Goal: Navigation & Orientation: Find specific page/section

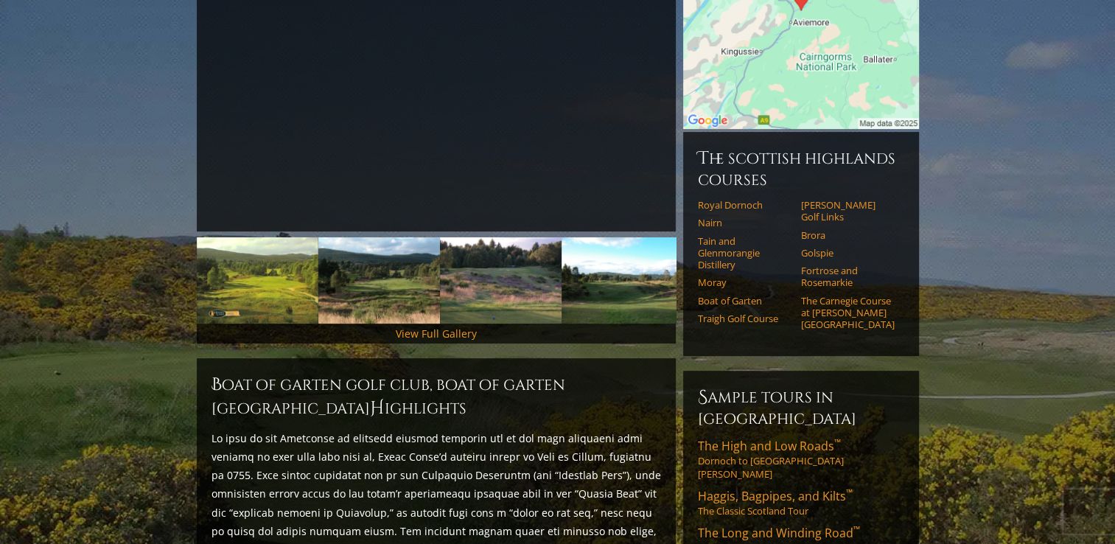
scroll to position [295, 0]
click at [457, 326] on link "View Full Gallery" at bounding box center [436, 333] width 81 height 14
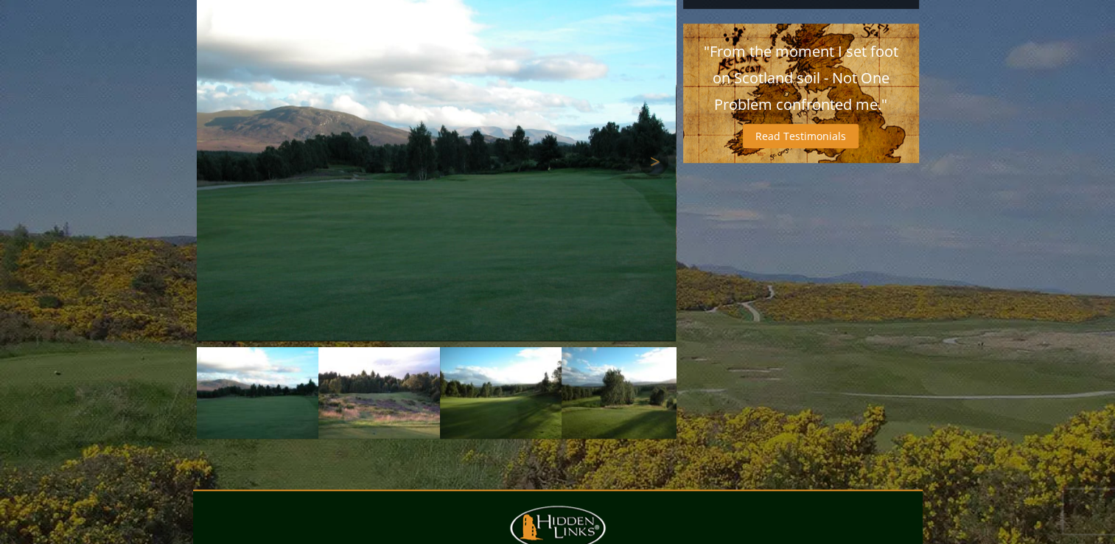
scroll to position [1249, 0]
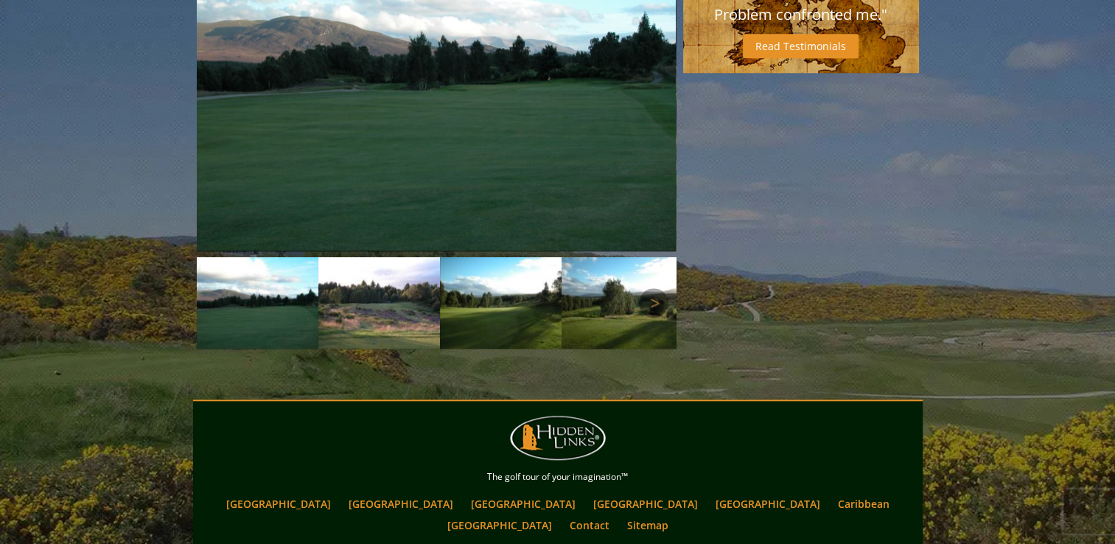
click at [289, 271] on img at bounding box center [258, 302] width 122 height 91
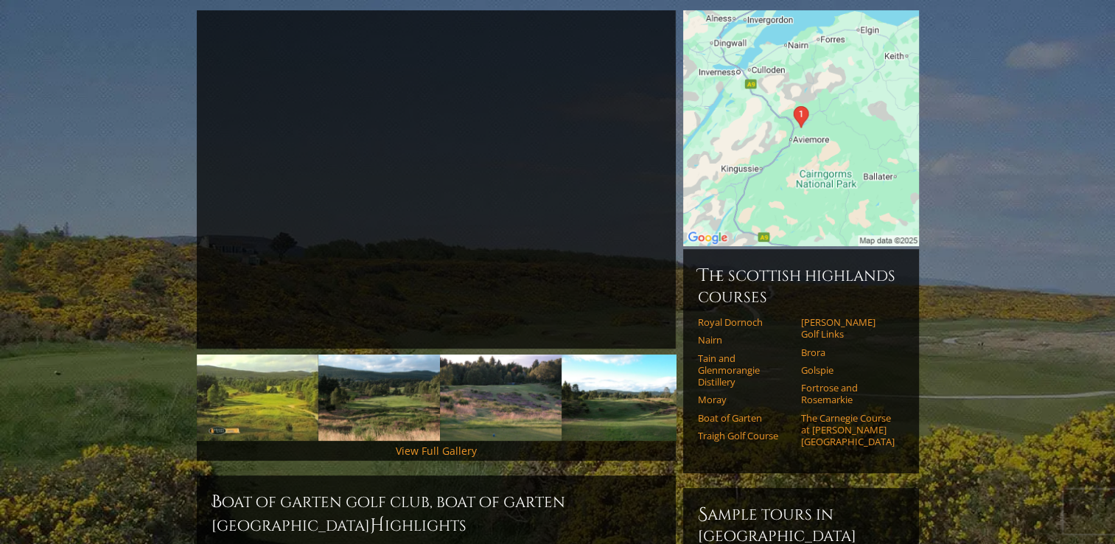
scroll to position [221, 0]
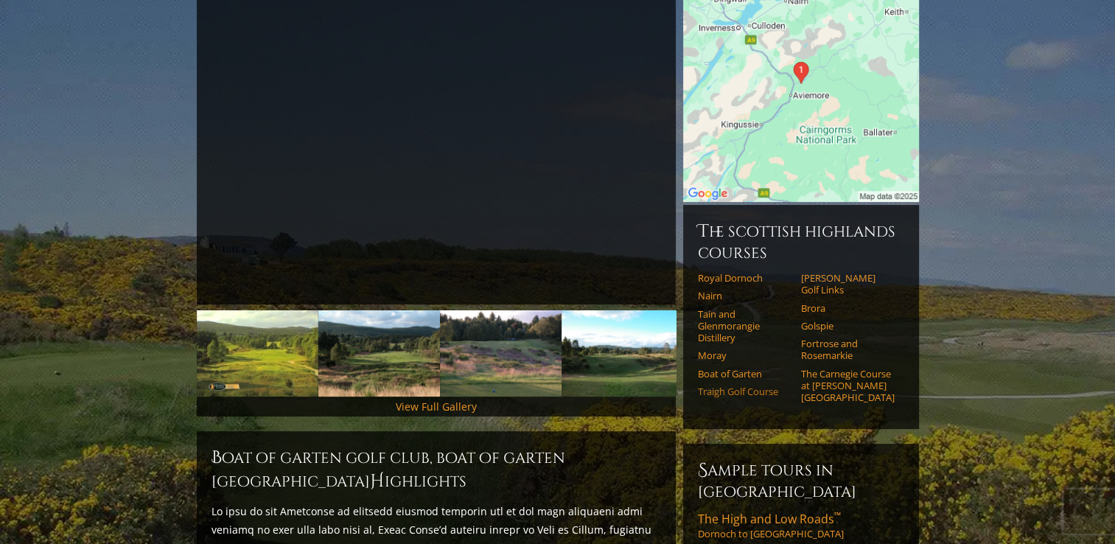
click at [746, 385] on link "Traigh Golf Course" at bounding box center [745, 391] width 94 height 12
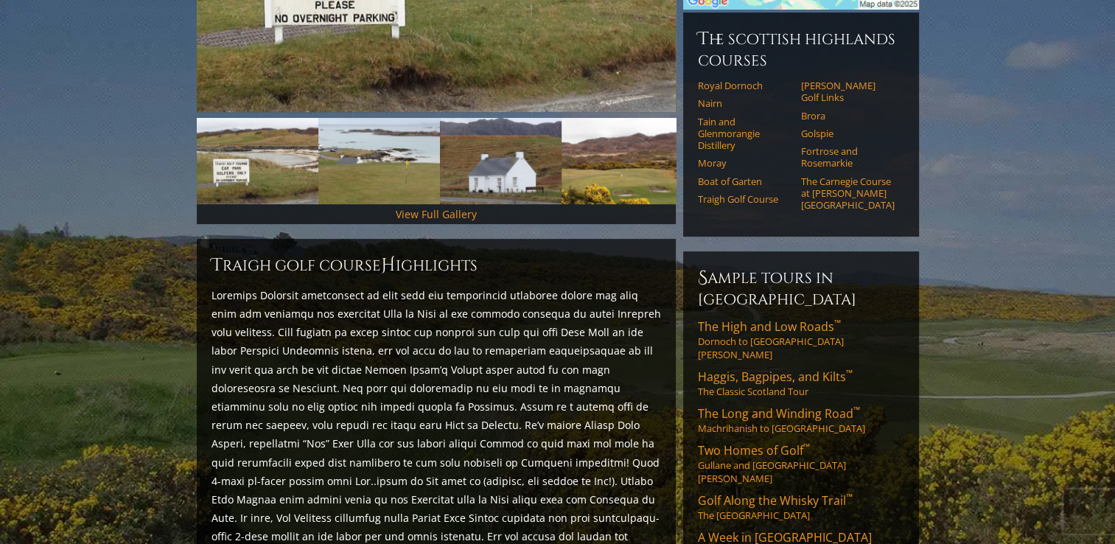
scroll to position [233, 0]
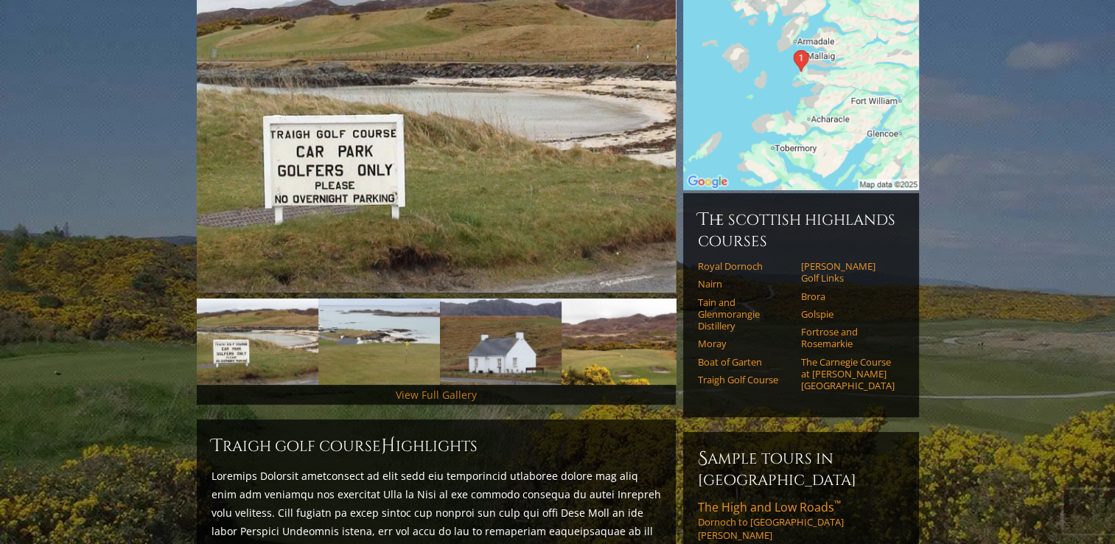
click at [445, 388] on link "View Full Gallery" at bounding box center [436, 395] width 81 height 14
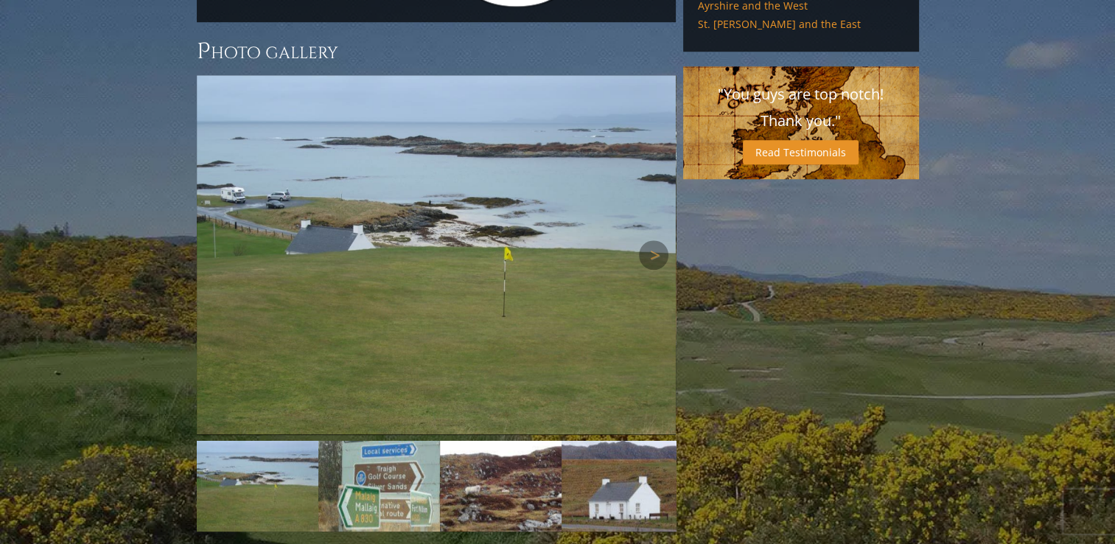
scroll to position [1133, 0]
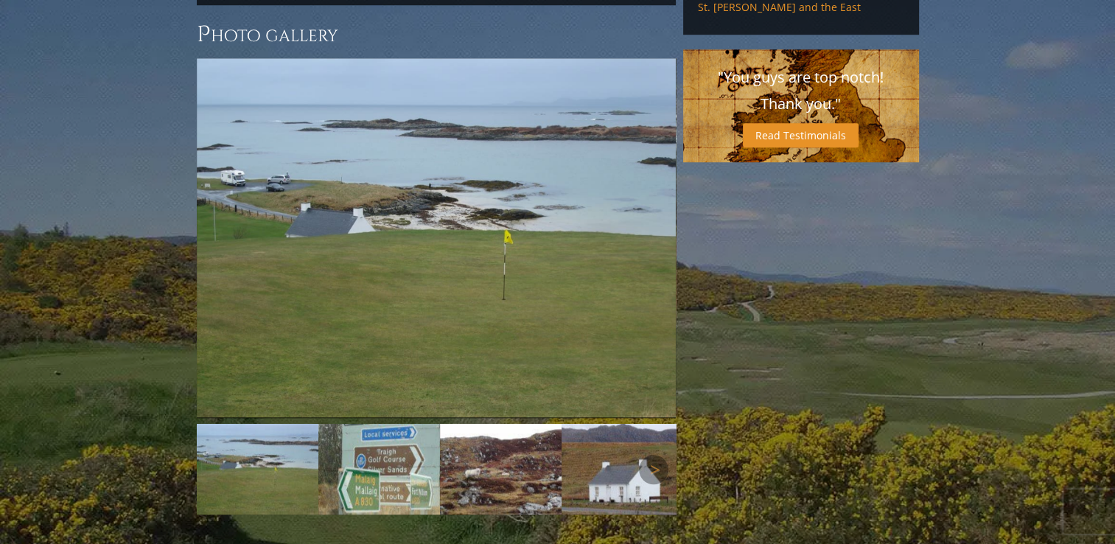
click at [393, 424] on img at bounding box center [379, 469] width 122 height 91
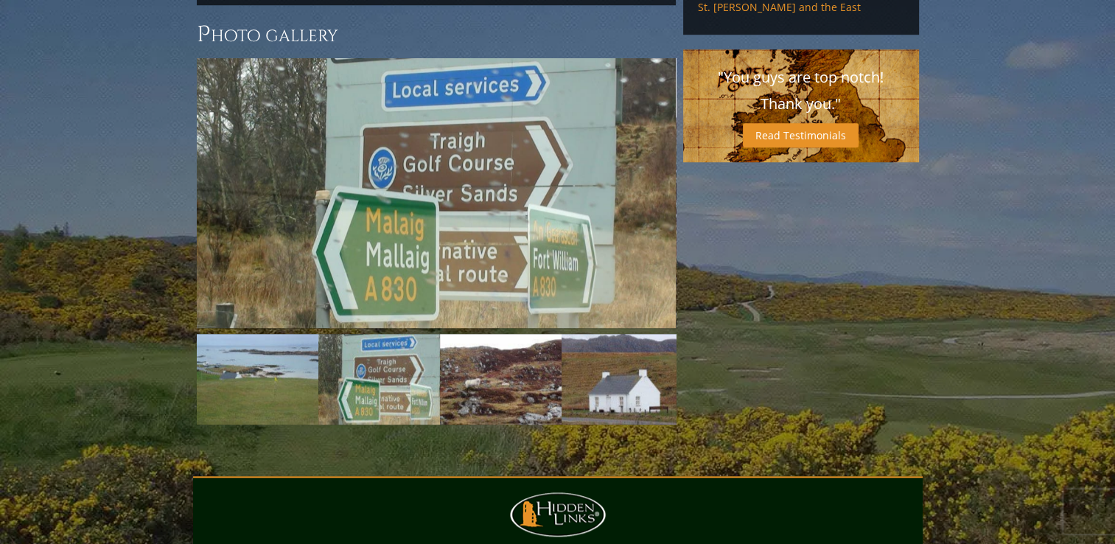
click at [484, 346] on img at bounding box center [501, 379] width 122 height 91
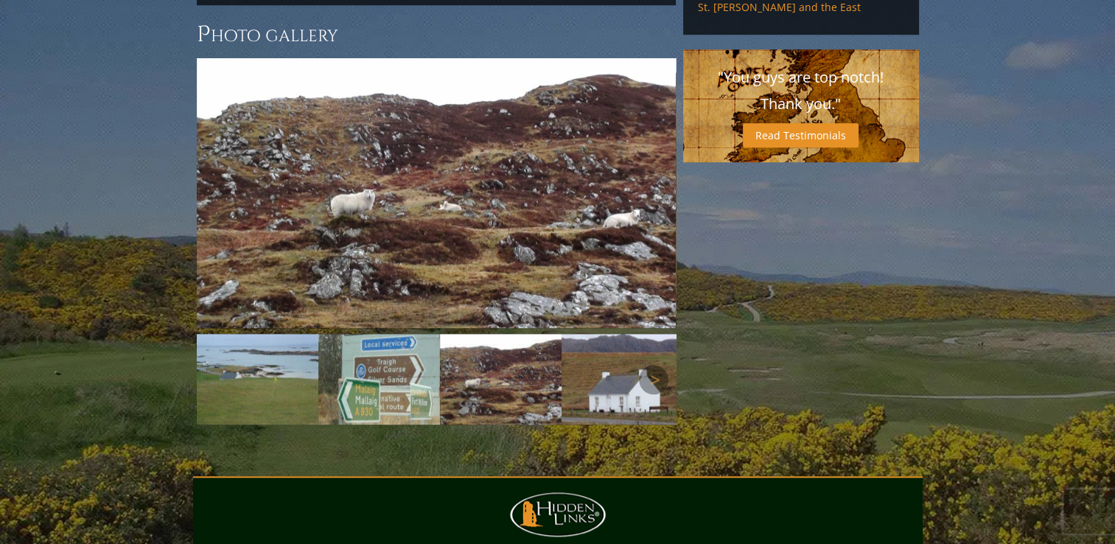
click at [625, 334] on img at bounding box center [623, 379] width 122 height 91
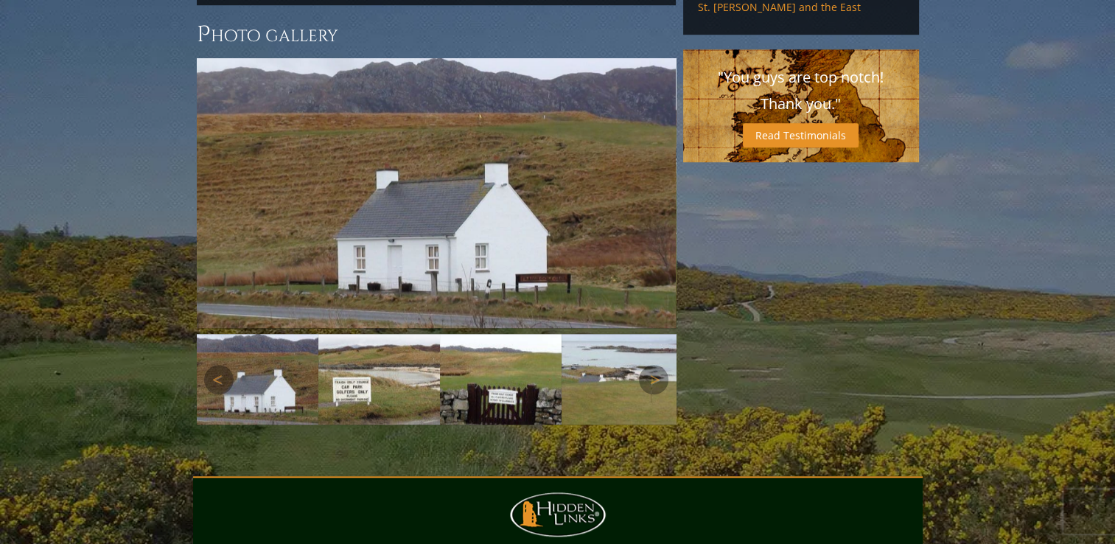
click at [625, 334] on img at bounding box center [623, 379] width 122 height 91
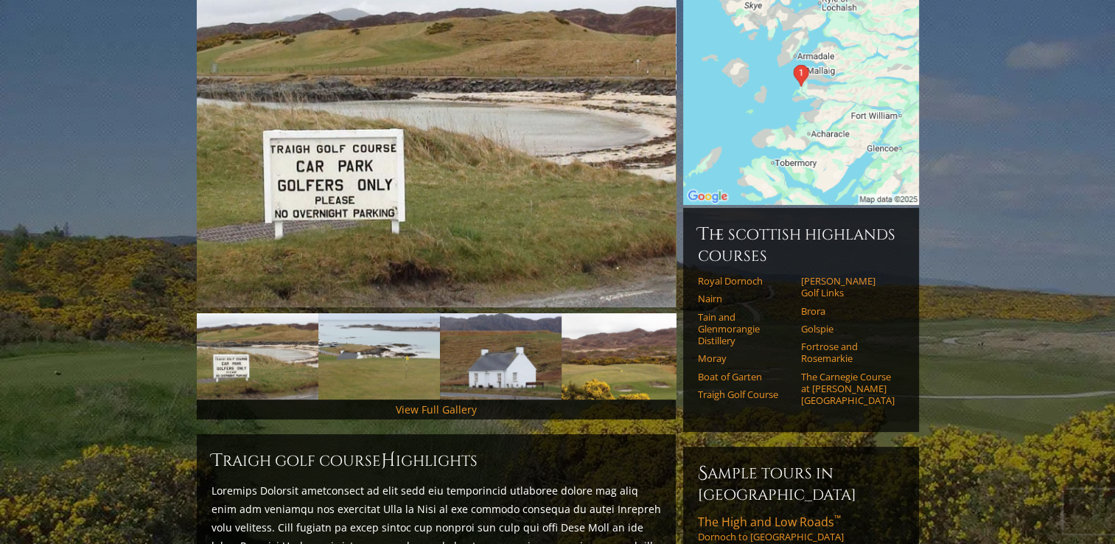
scroll to position [0, 0]
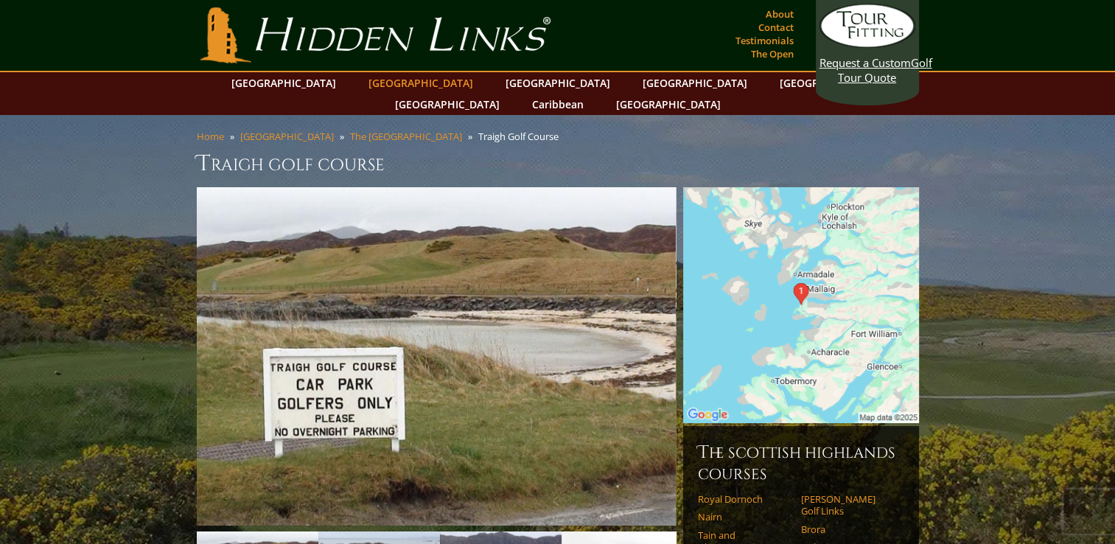
click at [393, 85] on link "[GEOGRAPHIC_DATA]" at bounding box center [420, 82] width 119 height 21
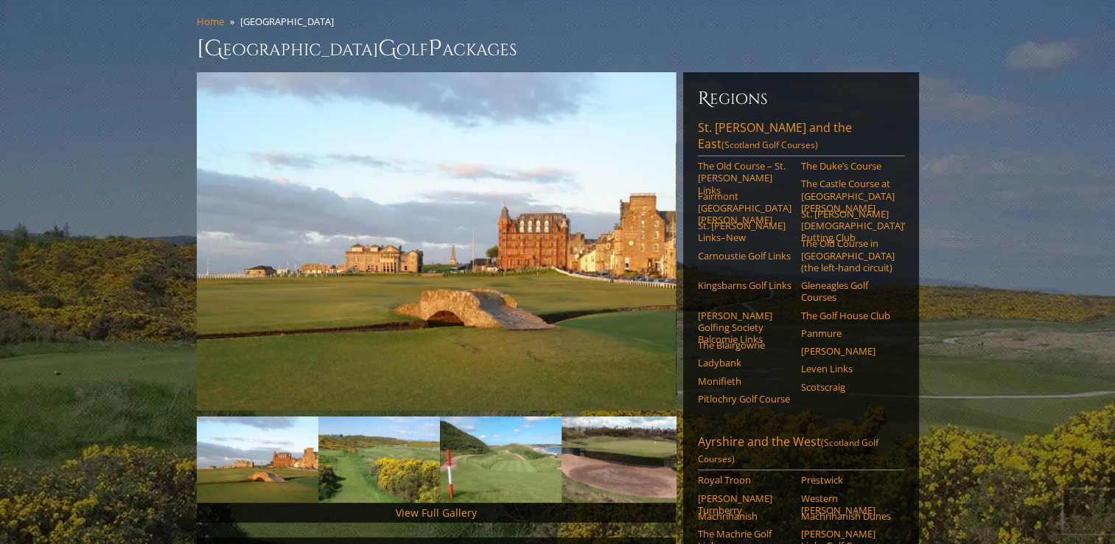
scroll to position [147, 0]
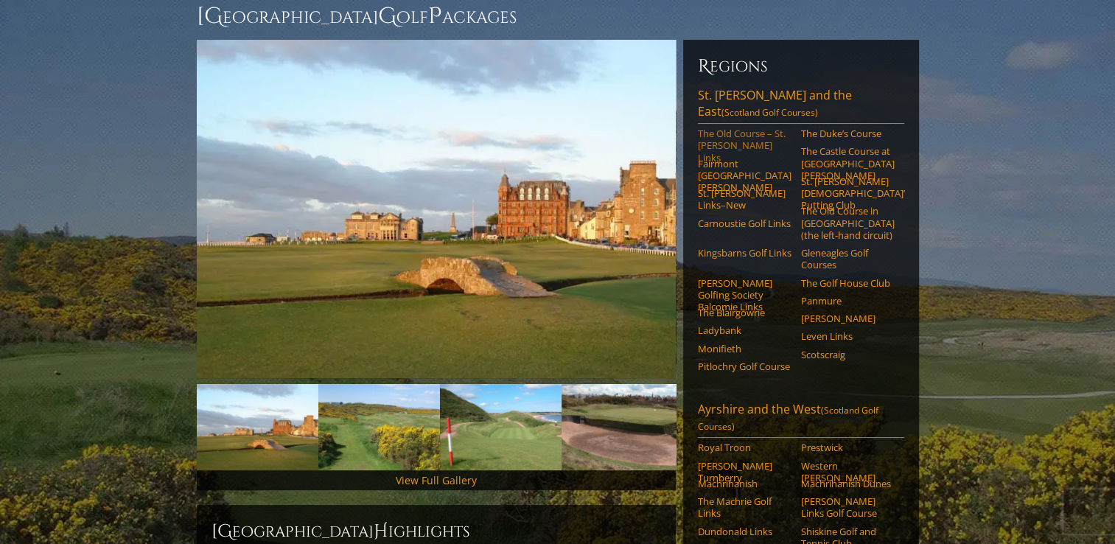
click at [734, 127] on link "The Old Course – St. Andrews Links" at bounding box center [745, 145] width 94 height 36
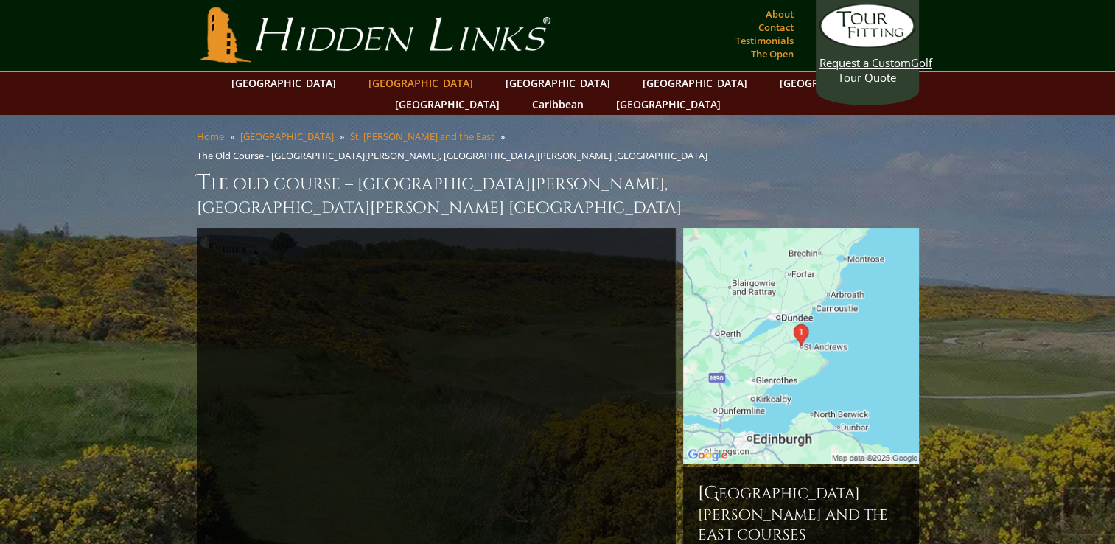
click at [388, 85] on link "[GEOGRAPHIC_DATA]" at bounding box center [420, 82] width 119 height 21
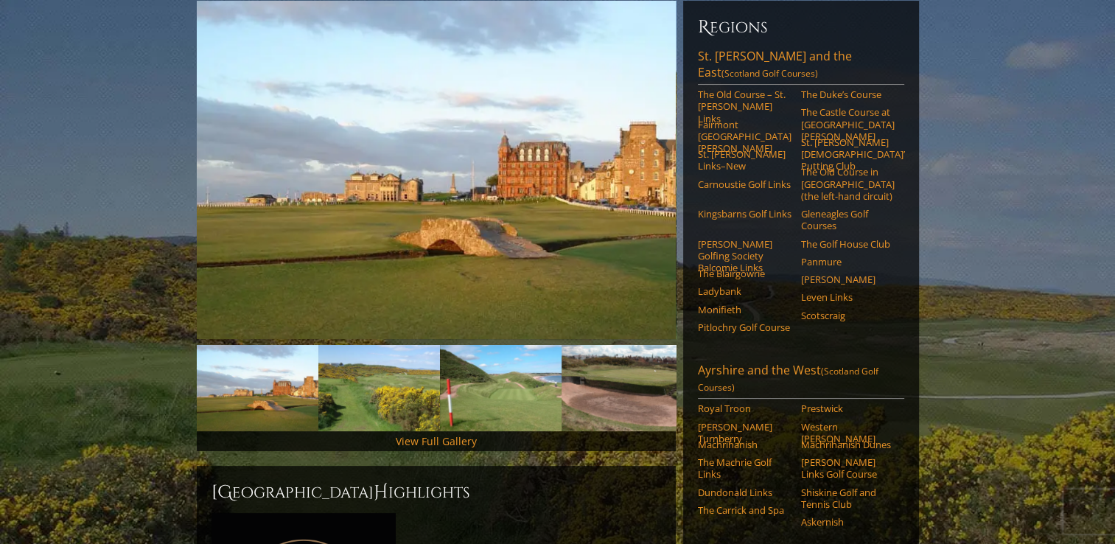
scroll to position [221, 0]
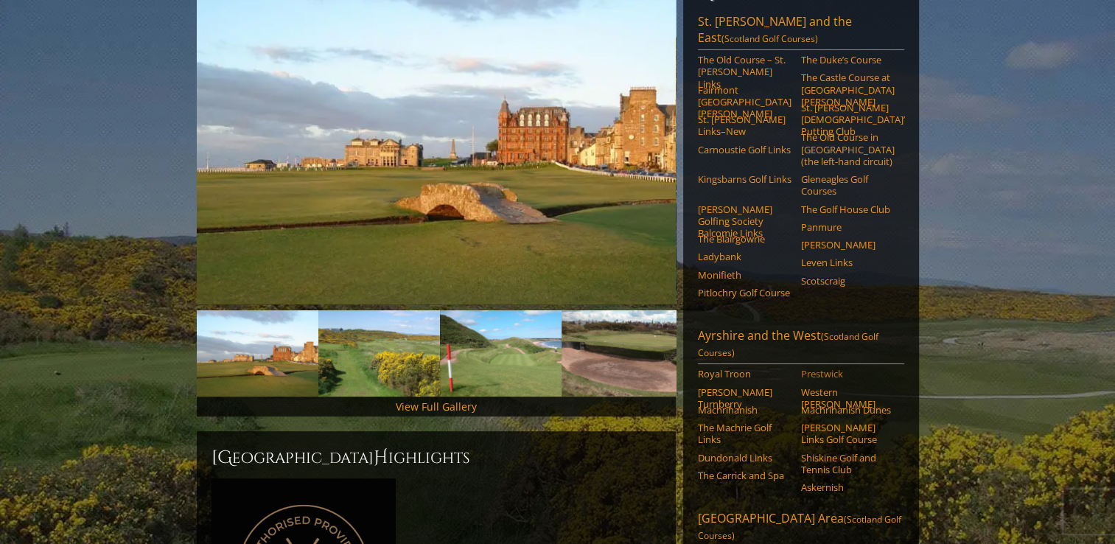
click at [827, 368] on link "Prestwick" at bounding box center [848, 374] width 94 height 12
